Goal: Find specific page/section: Find specific page/section

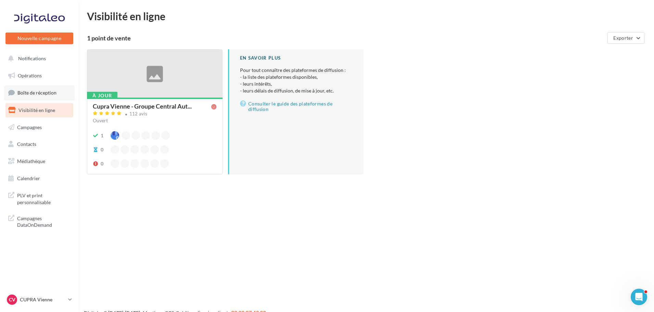
click at [50, 93] on span "Boîte de réception" at bounding box center [36, 93] width 39 height 6
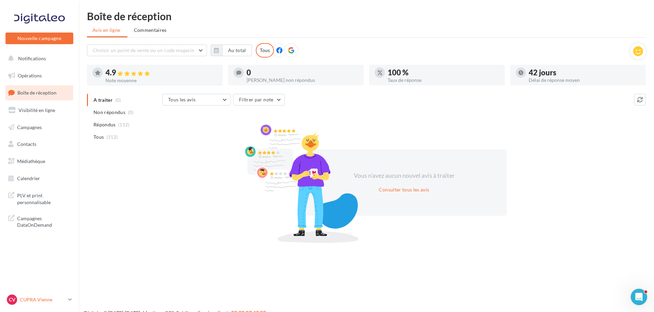
click at [43, 296] on div "CV CUPRA Vienne cupra_vienne" at bounding box center [36, 300] width 59 height 10
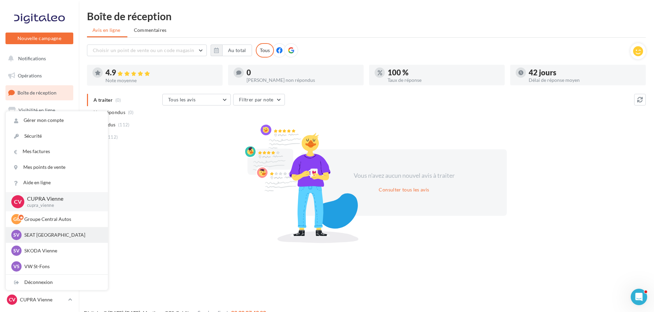
click at [52, 240] on div "SV SEAT [GEOGRAPHIC_DATA] SEAT-[GEOGRAPHIC_DATA]" at bounding box center [56, 235] width 91 height 10
